Goal: Task Accomplishment & Management: Manage account settings

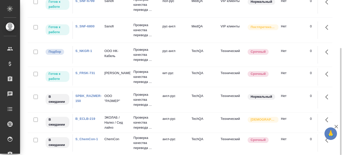
click at [89, 27] on link "S_SNF-6800" at bounding box center [84, 26] width 19 height 4
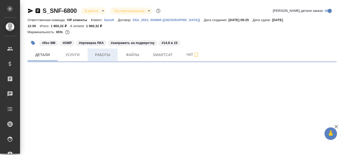
select select "RU"
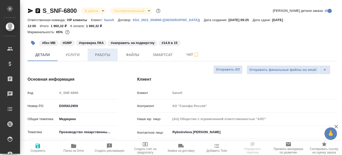
type textarea "x"
click at [75, 145] on icon "button" at bounding box center [73, 146] width 5 height 4
type textarea "x"
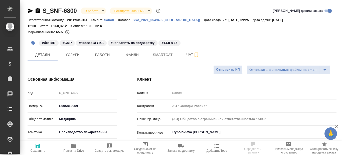
type textarea "x"
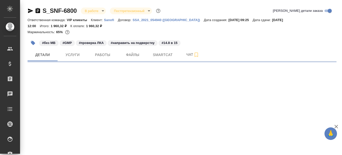
select select "RU"
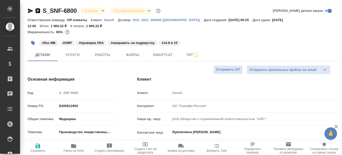
type textarea "x"
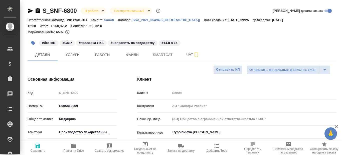
type textarea "x"
click at [109, 58] on span "Работы" at bounding box center [103, 55] width 24 height 6
